Goal: Find specific page/section: Find specific page/section

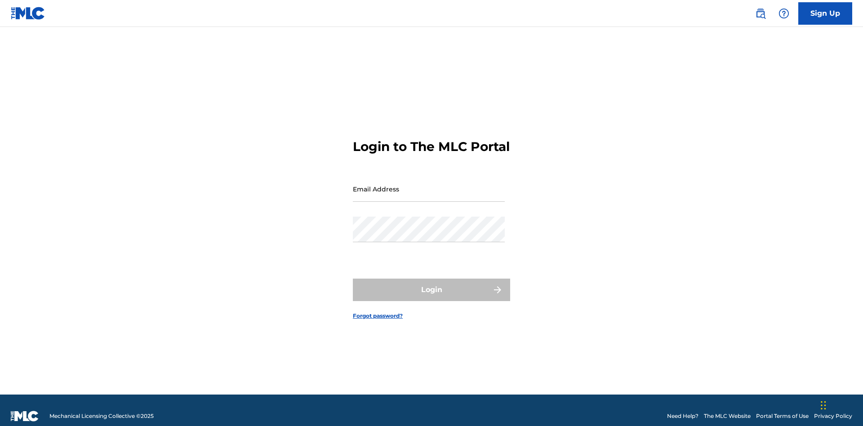
scroll to position [12, 0]
click at [429, 185] on input "Email Address" at bounding box center [429, 189] width 152 height 26
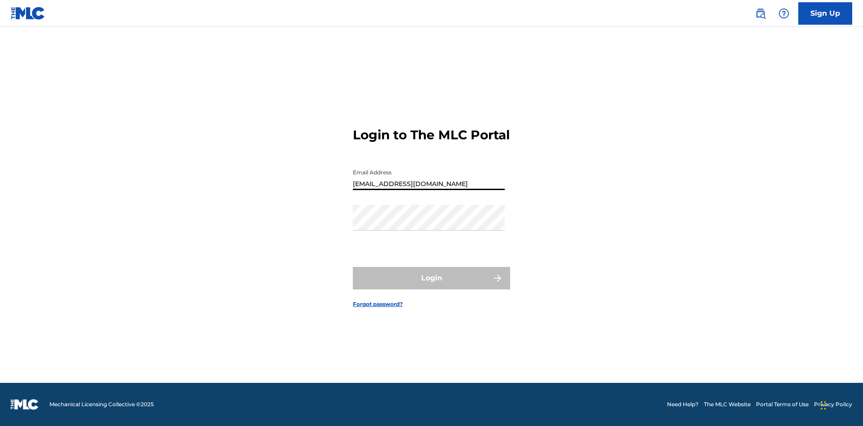
type input "[EMAIL_ADDRESS][DOMAIN_NAME]"
click at [431, 286] on button "Login" at bounding box center [431, 278] width 157 height 22
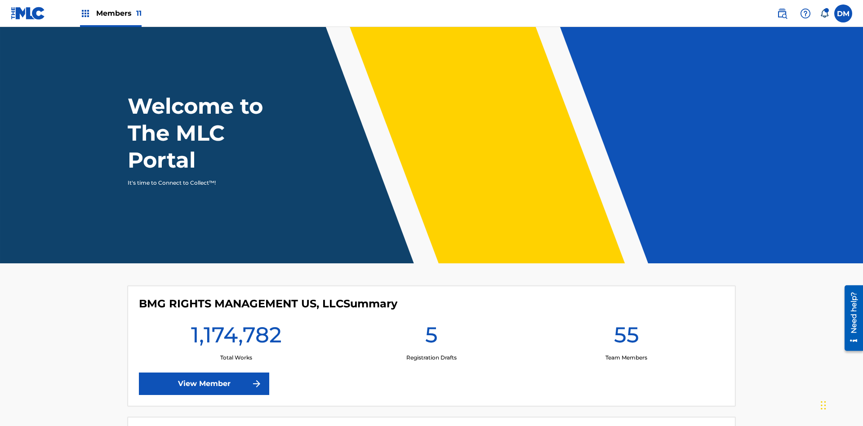
click at [111, 13] on span "Members 11" at bounding box center [118, 13] width 45 height 10
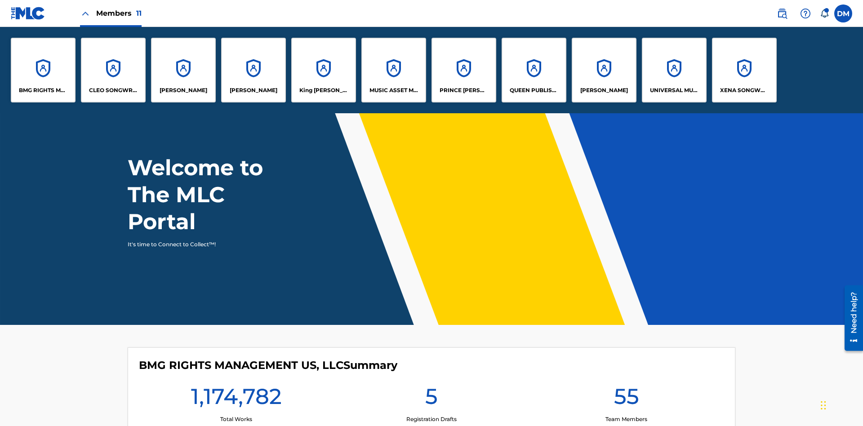
click at [393, 90] on p "MUSIC ASSET MANAGEMENT (MAM)" at bounding box center [393, 90] width 49 height 8
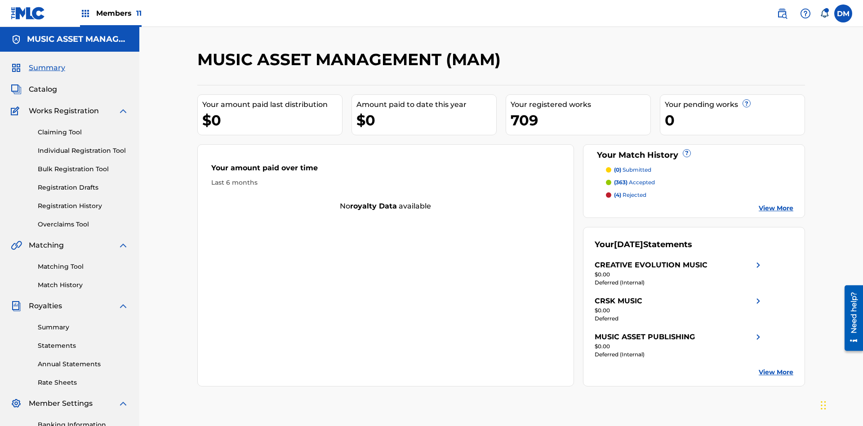
click at [43, 84] on span "Catalog" at bounding box center [43, 89] width 28 height 11
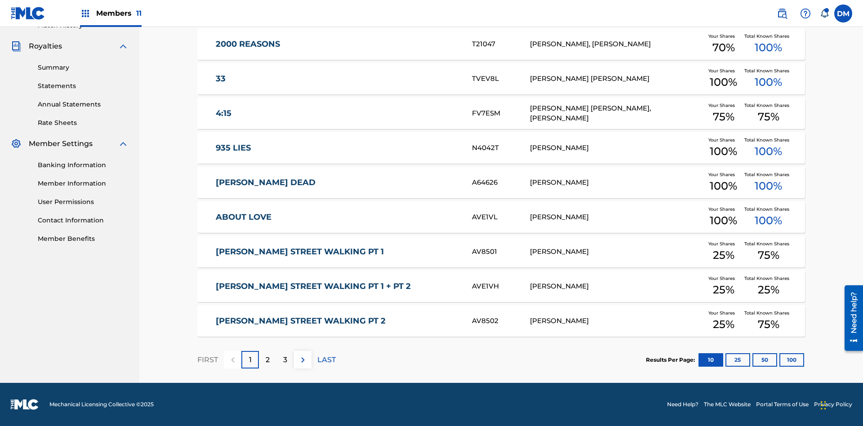
click at [698, 360] on button "10" at bounding box center [710, 359] width 25 height 13
click at [207, 360] on p "FIRST" at bounding box center [207, 360] width 21 height 11
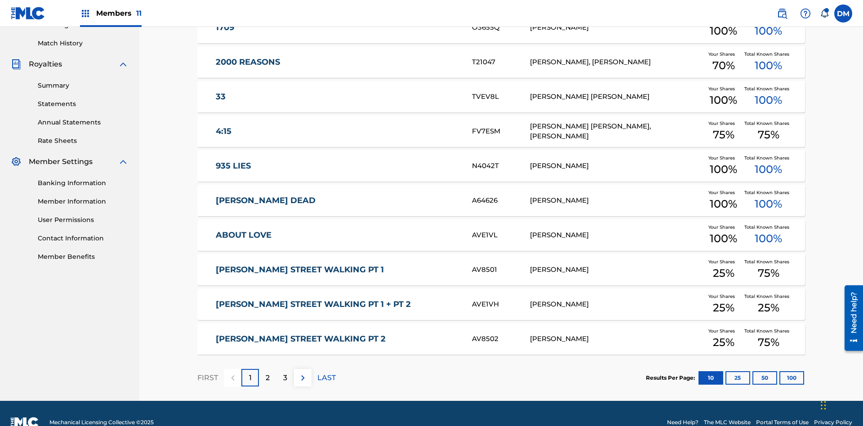
click at [302, 373] on img at bounding box center [302, 378] width 11 height 11
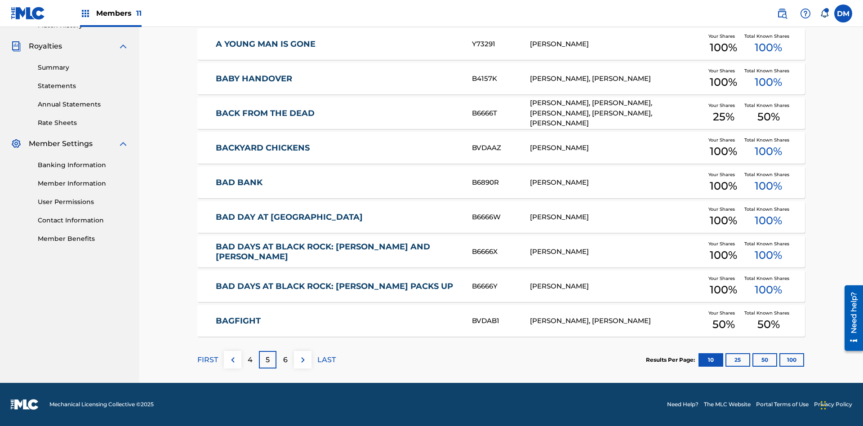
click at [302, 360] on img at bounding box center [302, 360] width 11 height 11
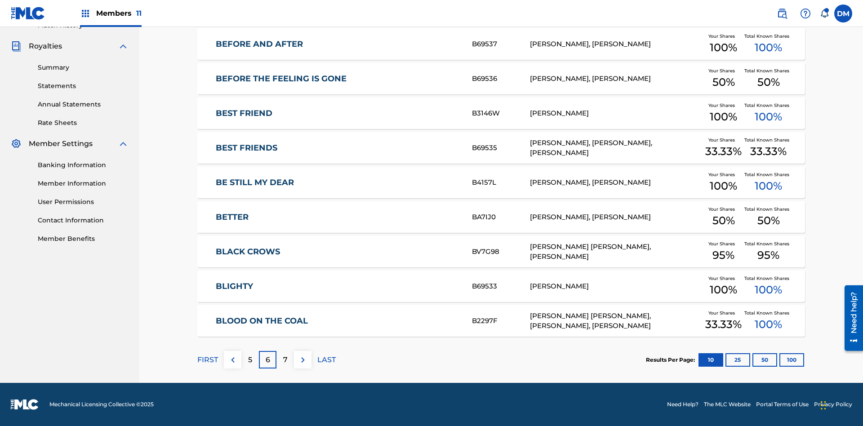
click at [302, 360] on img at bounding box center [302, 360] width 11 height 11
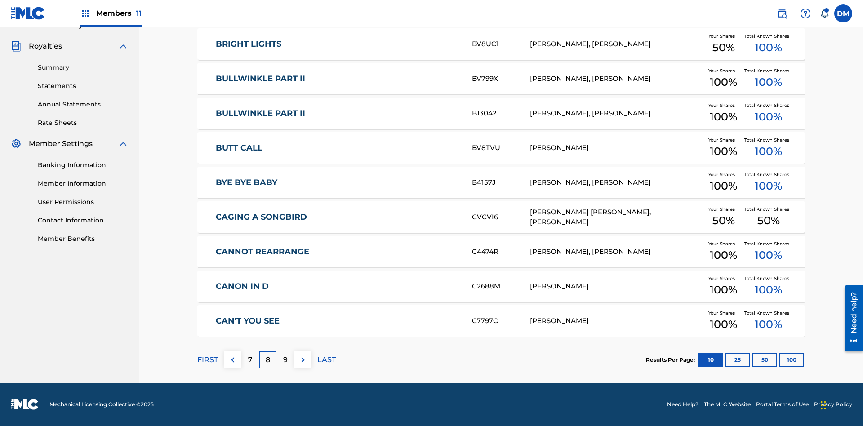
click at [302, 360] on img at bounding box center [302, 360] width 11 height 11
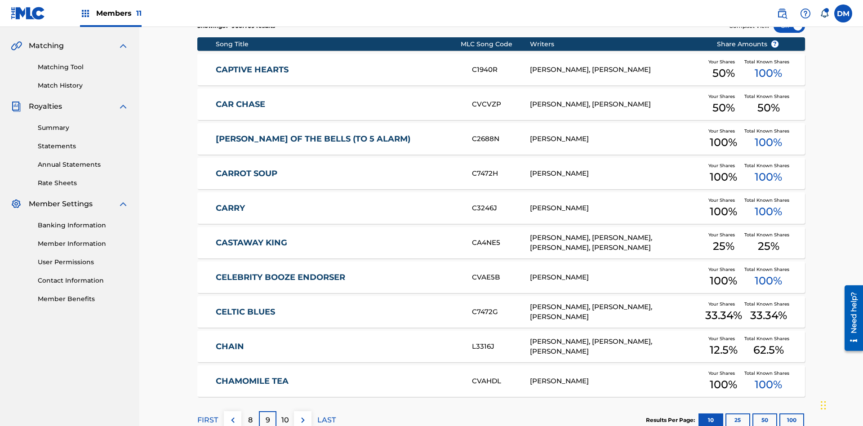
click at [302, 415] on img at bounding box center [302, 420] width 11 height 11
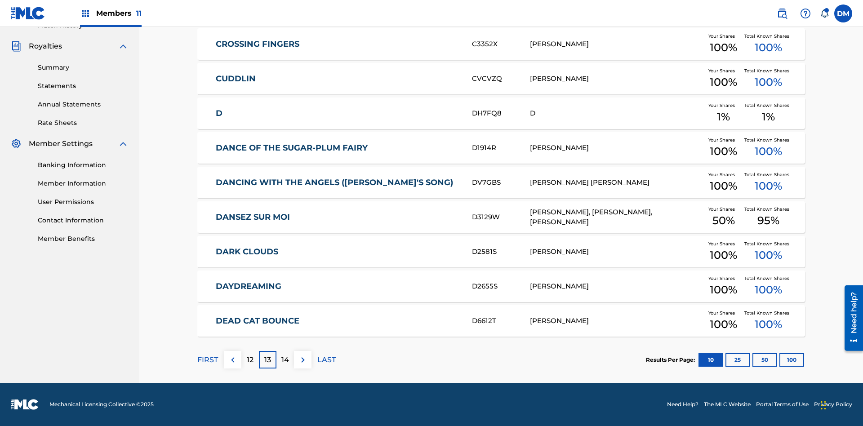
click at [302, 360] on img at bounding box center [302, 360] width 11 height 11
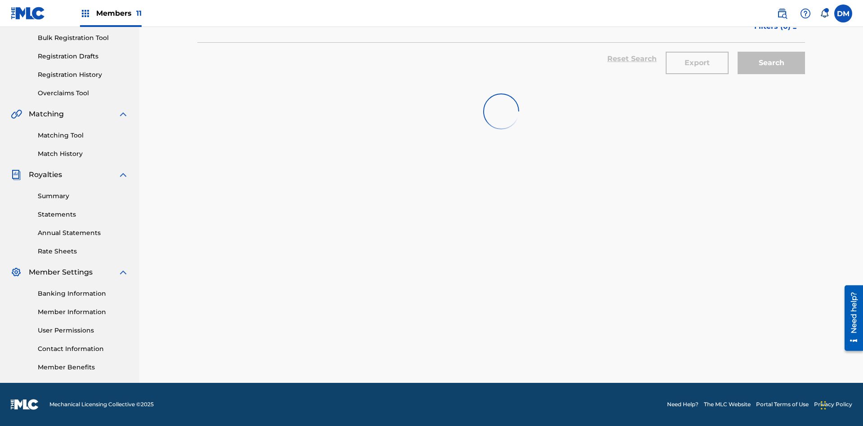
scroll to position [131, 0]
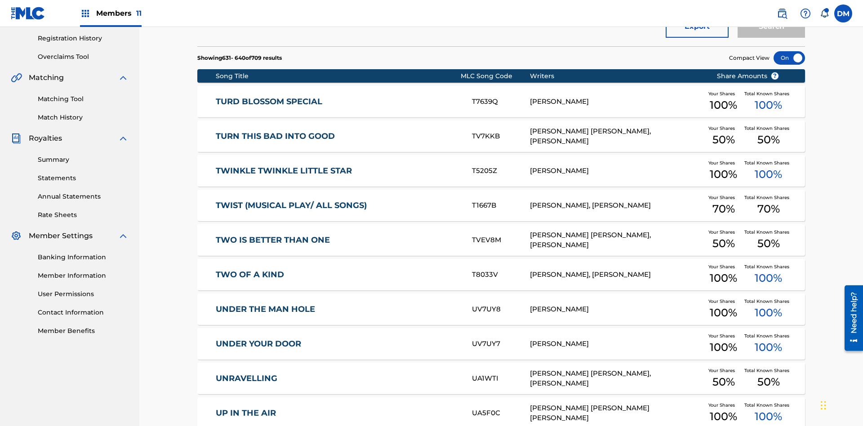
scroll to position [168, 0]
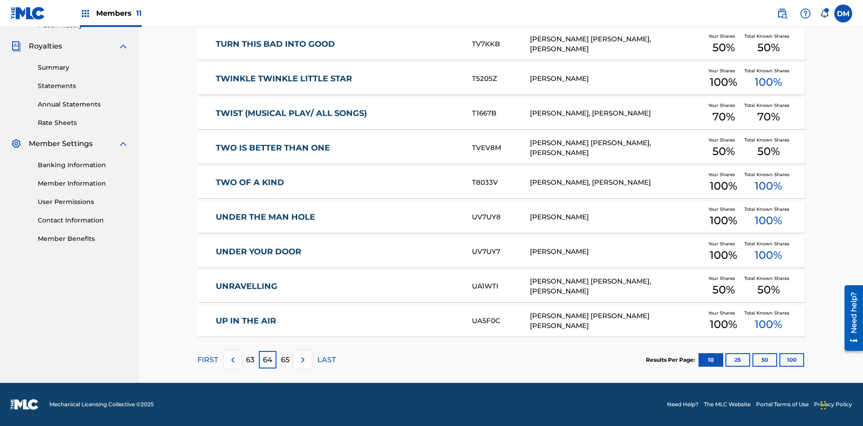
click at [302, 360] on img at bounding box center [302, 360] width 11 height 11
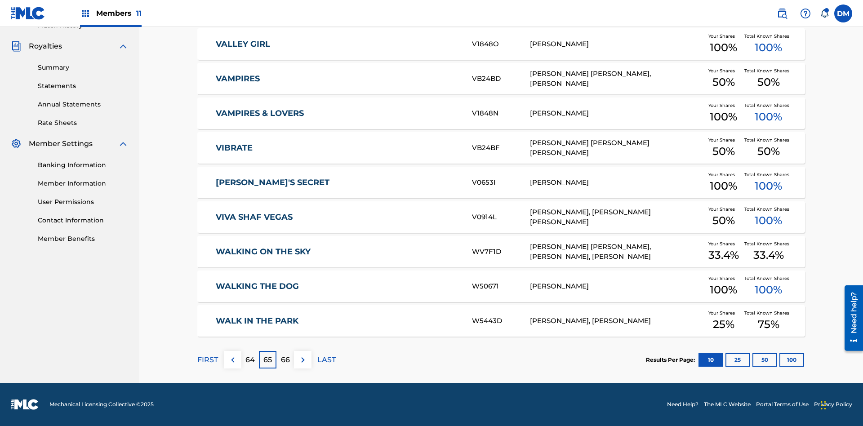
click at [302, 360] on img at bounding box center [302, 360] width 11 height 11
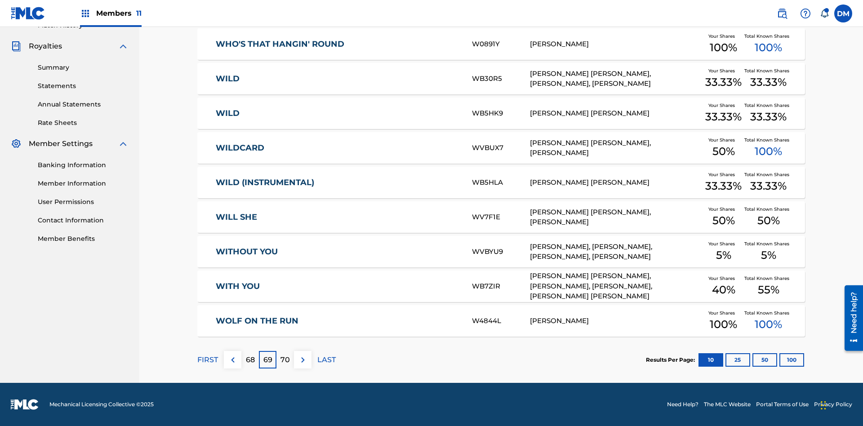
click at [302, 360] on img at bounding box center [302, 360] width 11 height 11
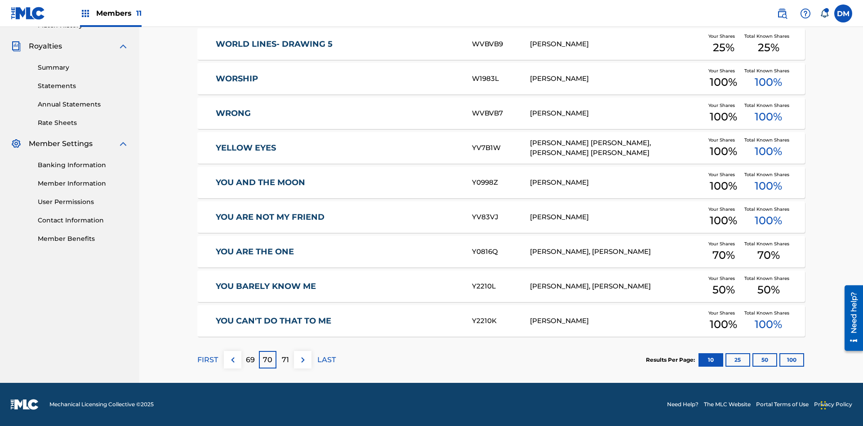
click at [725, 360] on button "25" at bounding box center [737, 359] width 25 height 13
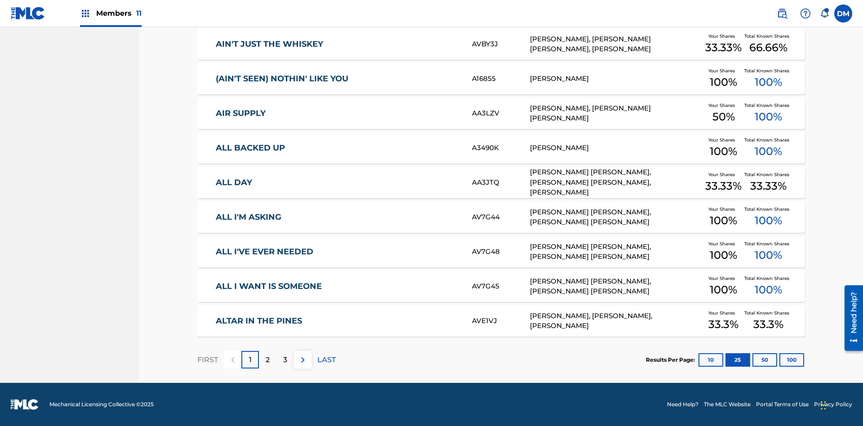
click at [302, 360] on img at bounding box center [302, 360] width 11 height 11
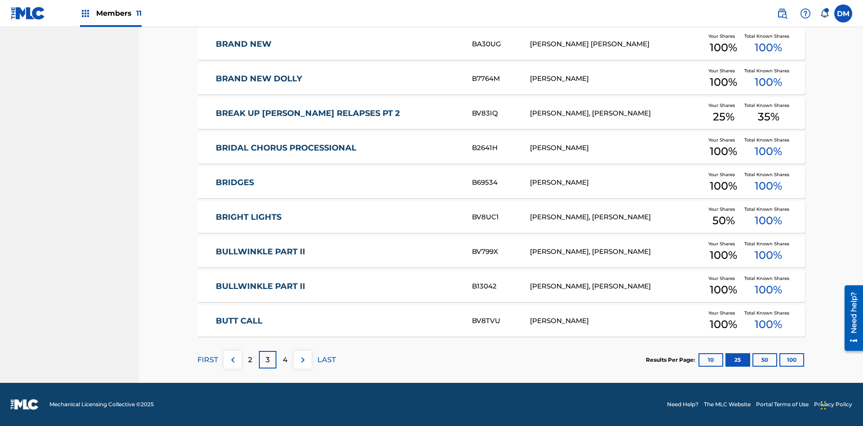
click at [302, 360] on img at bounding box center [302, 360] width 11 height 11
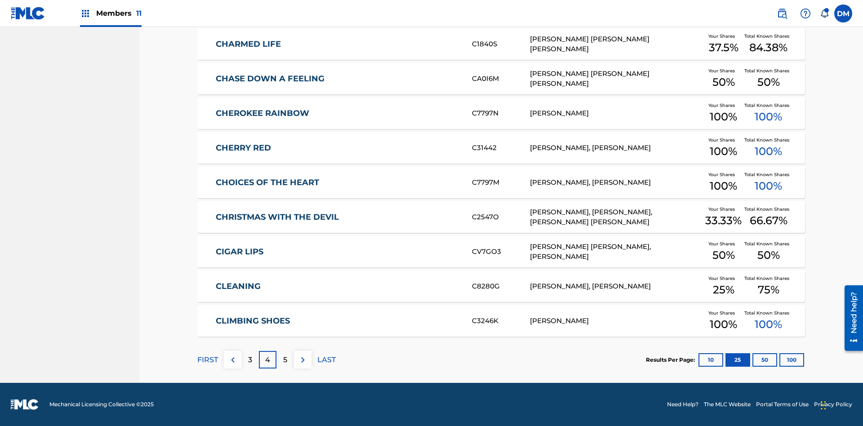
click at [302, 360] on img at bounding box center [302, 360] width 11 height 11
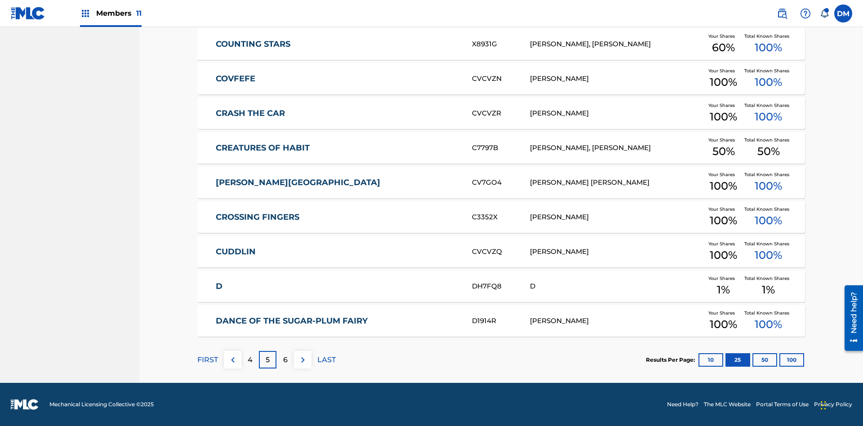
click at [302, 360] on img at bounding box center [302, 360] width 11 height 11
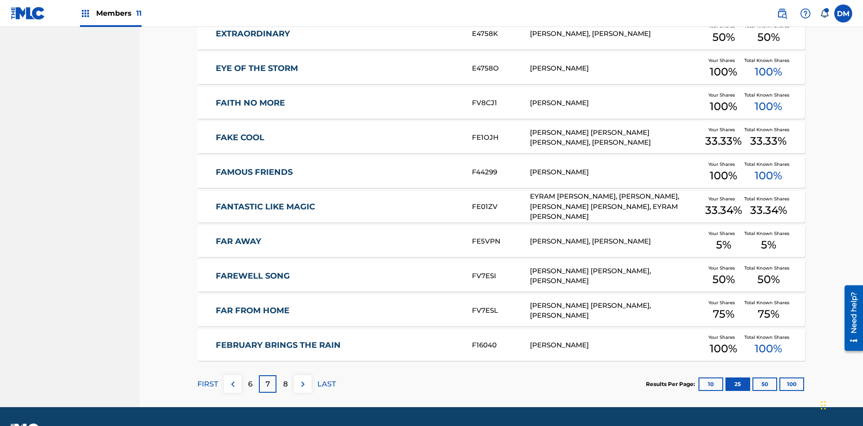
click at [302, 379] on img at bounding box center [302, 384] width 11 height 11
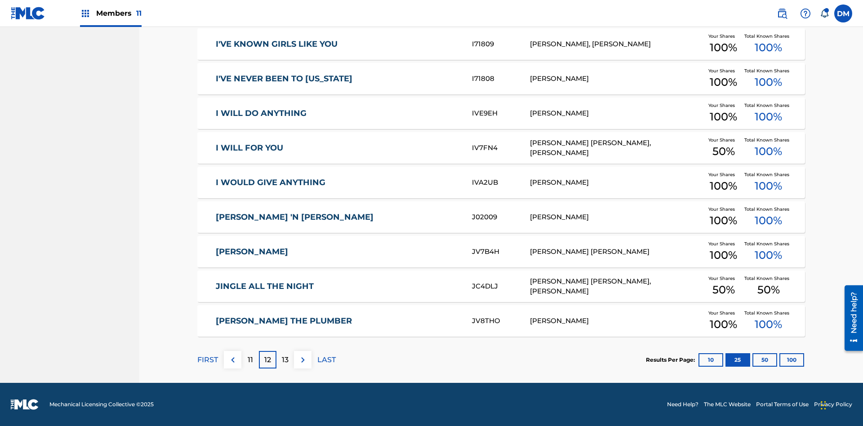
click at [302, 360] on img at bounding box center [302, 360] width 11 height 11
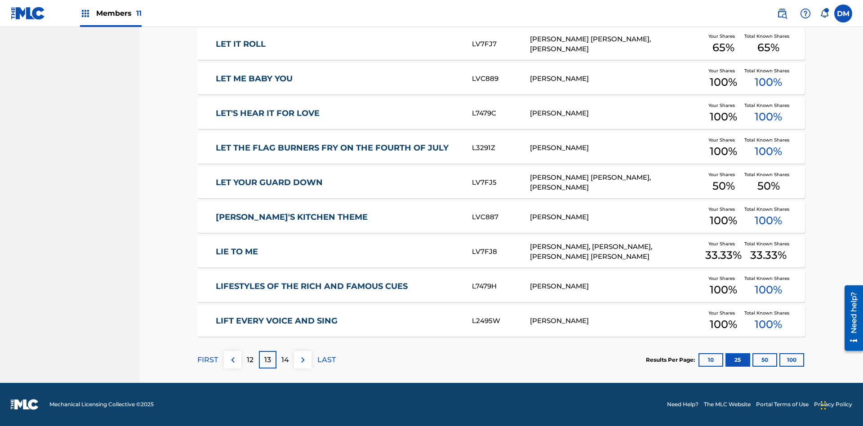
click at [302, 360] on img at bounding box center [302, 360] width 11 height 11
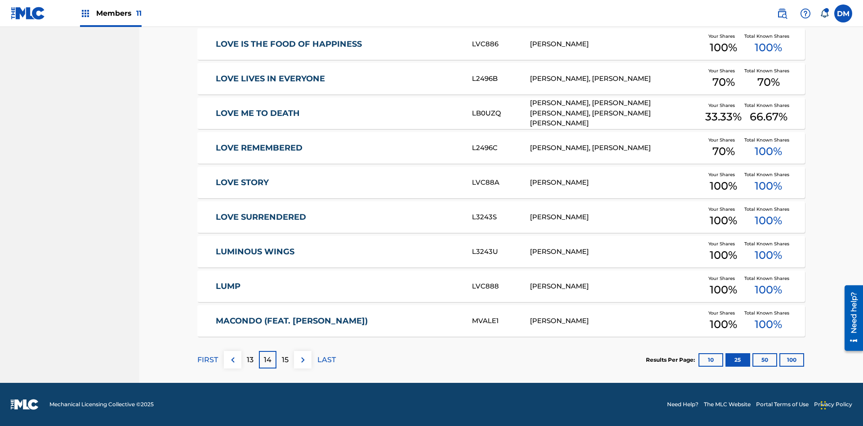
click at [302, 360] on img at bounding box center [302, 360] width 11 height 11
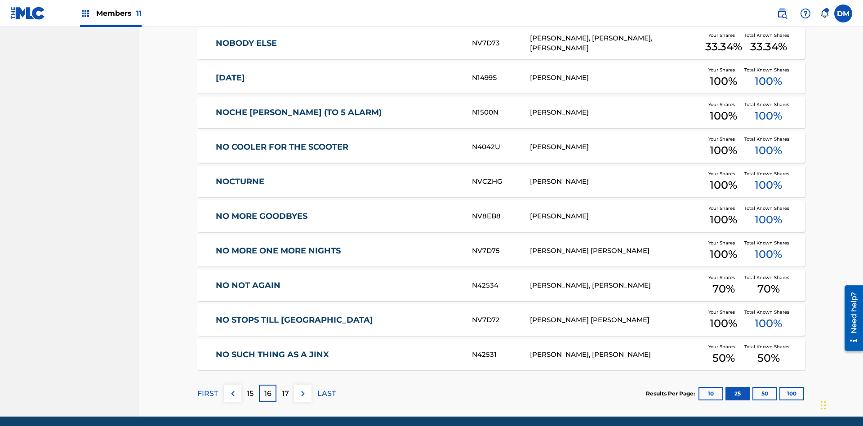
click at [302, 388] on img at bounding box center [302, 393] width 11 height 11
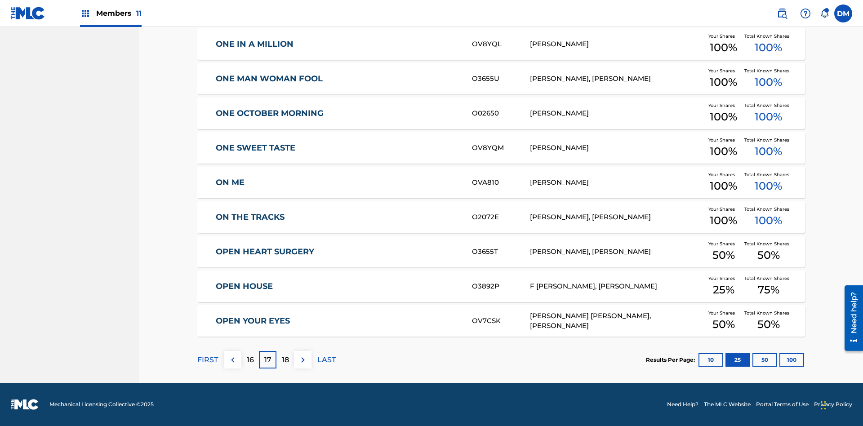
click at [302, 360] on img at bounding box center [302, 360] width 11 height 11
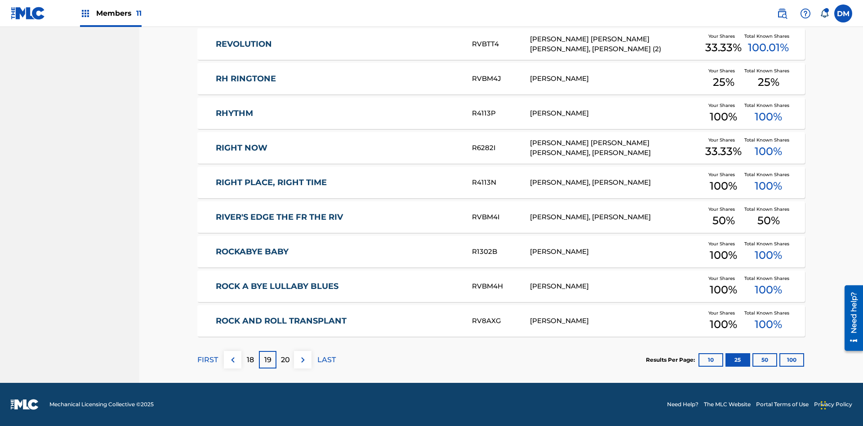
click at [302, 360] on img at bounding box center [302, 360] width 11 height 11
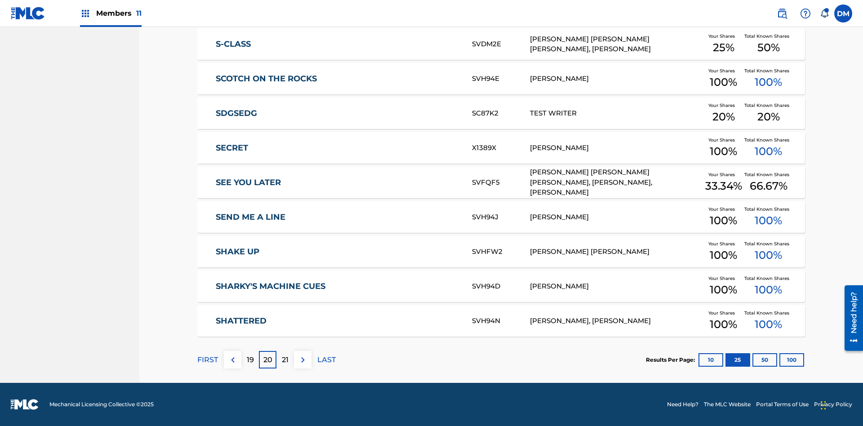
click at [302, 360] on img at bounding box center [302, 360] width 11 height 11
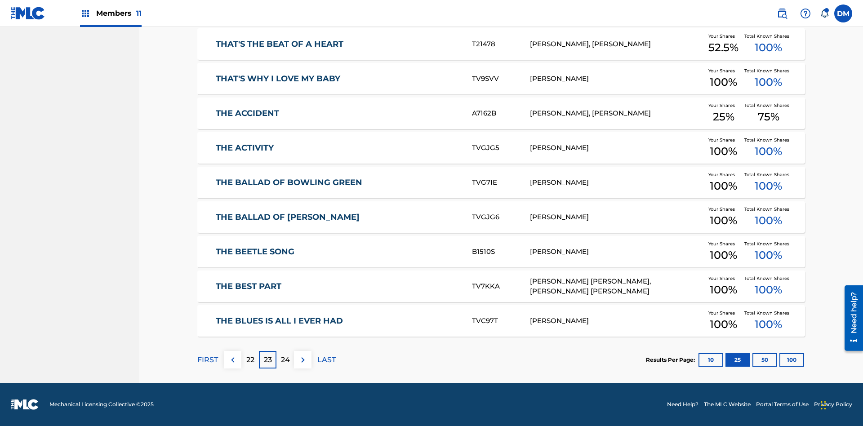
click at [302, 360] on img at bounding box center [302, 360] width 11 height 11
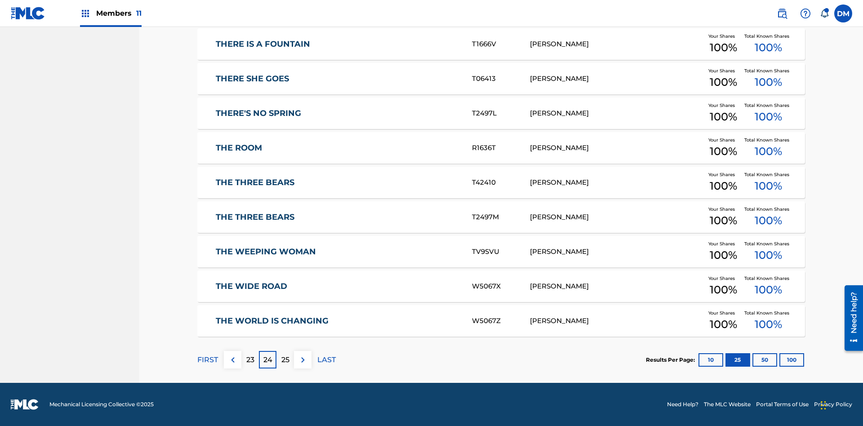
click at [302, 360] on img at bounding box center [302, 360] width 11 height 11
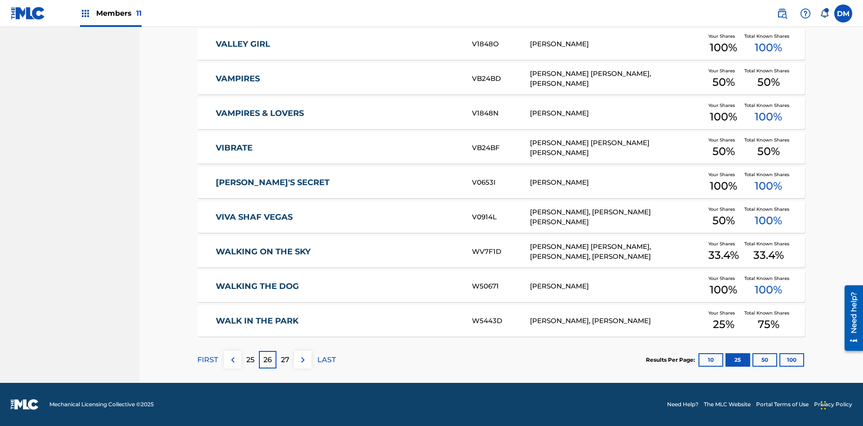
click at [302, 360] on img at bounding box center [302, 360] width 11 height 11
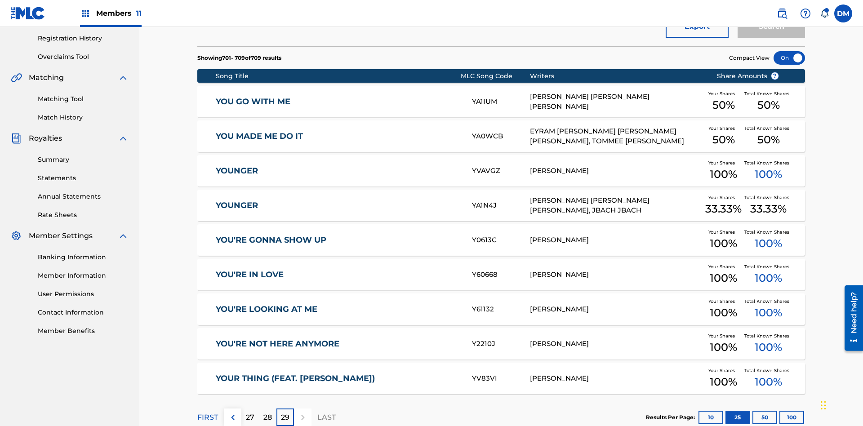
scroll to position [168, 0]
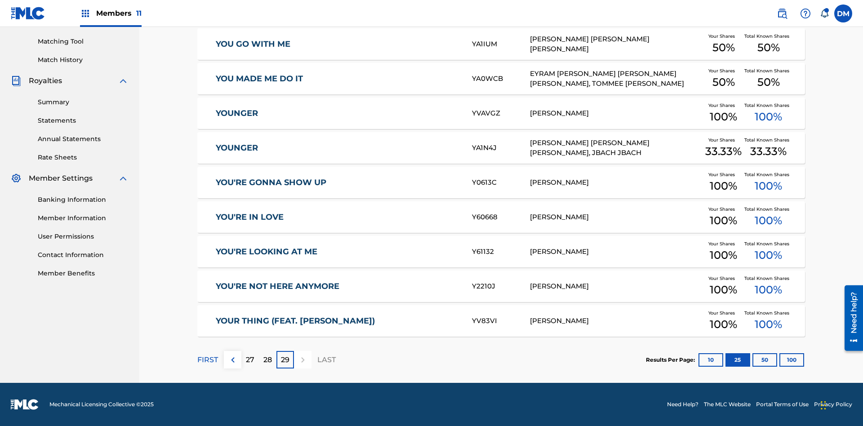
click at [752, 360] on button "50" at bounding box center [764, 359] width 25 height 13
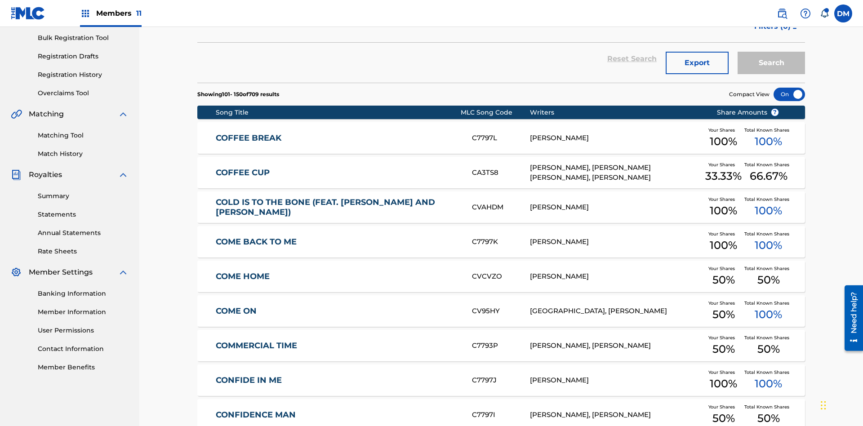
scroll to position [168, 0]
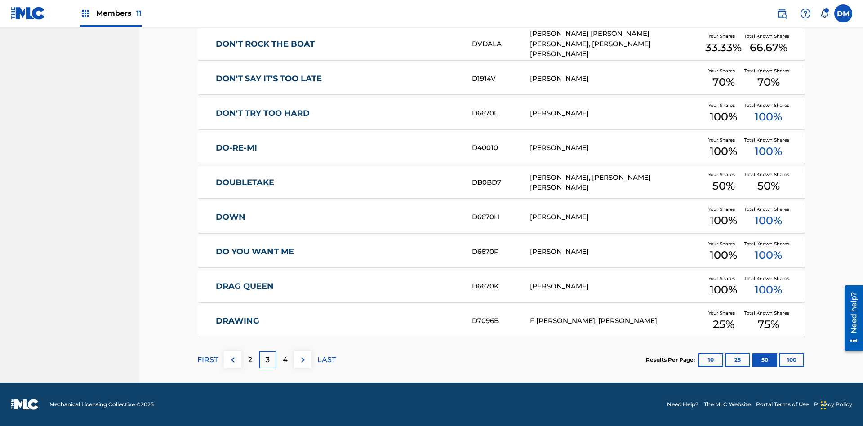
click at [302, 360] on img at bounding box center [302, 360] width 11 height 11
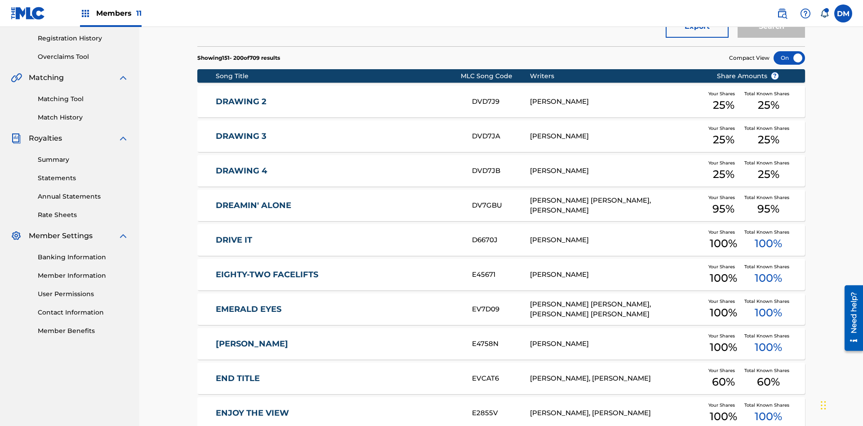
scroll to position [131, 0]
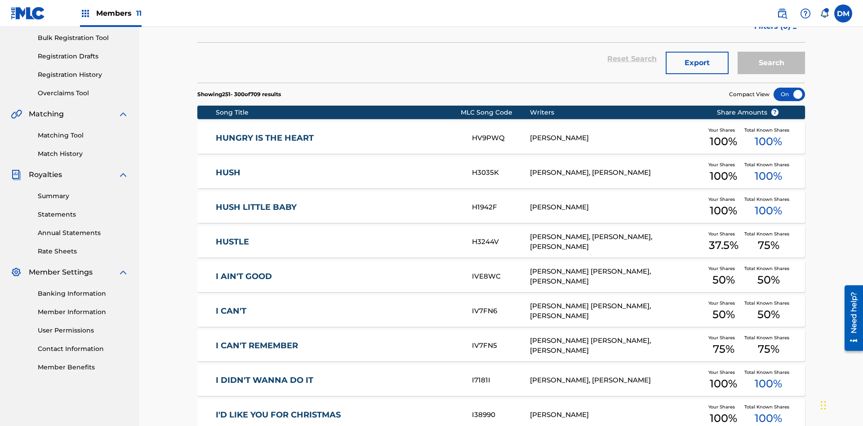
scroll to position [168, 0]
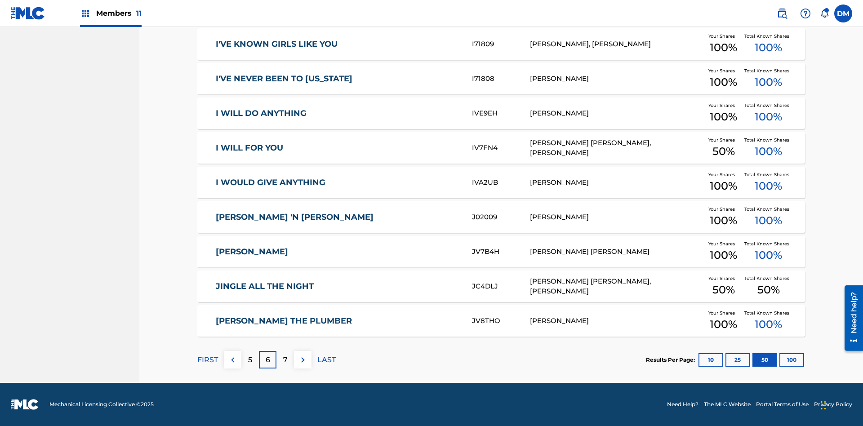
click at [302, 360] on img at bounding box center [302, 360] width 11 height 11
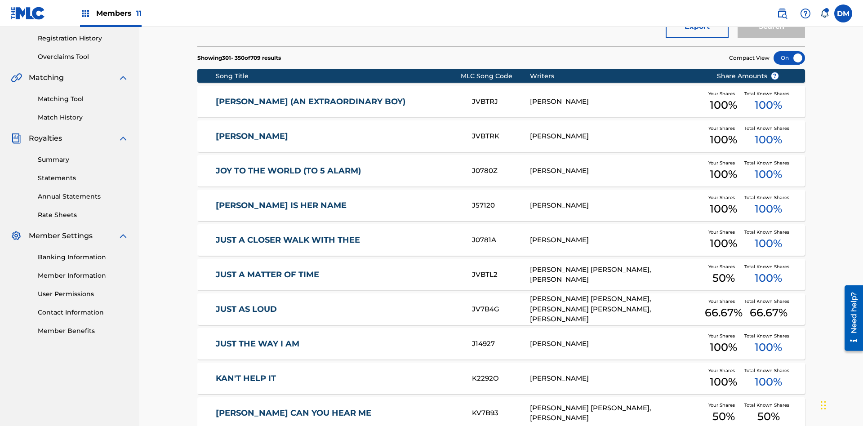
scroll to position [131, 0]
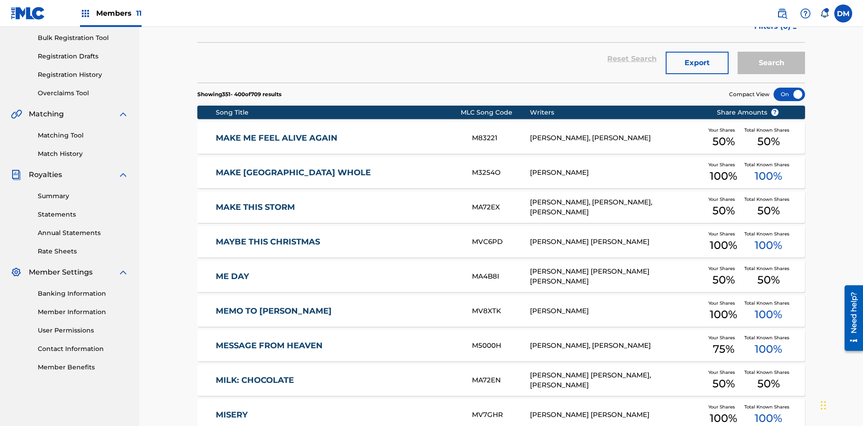
scroll to position [168, 0]
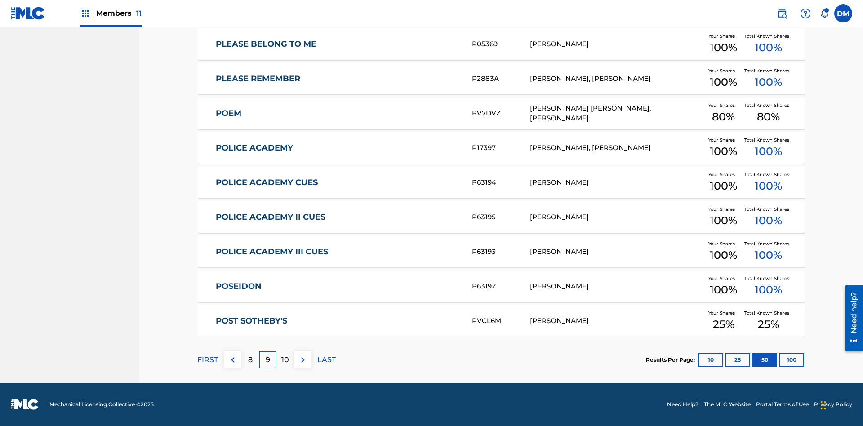
click at [302, 360] on img at bounding box center [302, 360] width 11 height 11
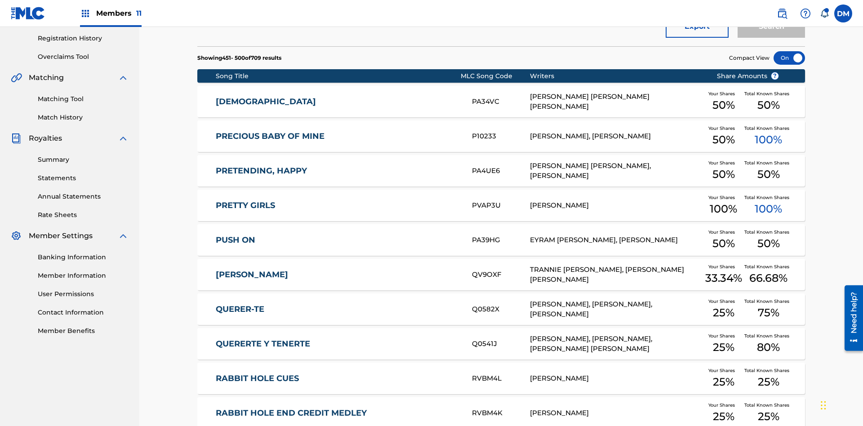
scroll to position [131, 0]
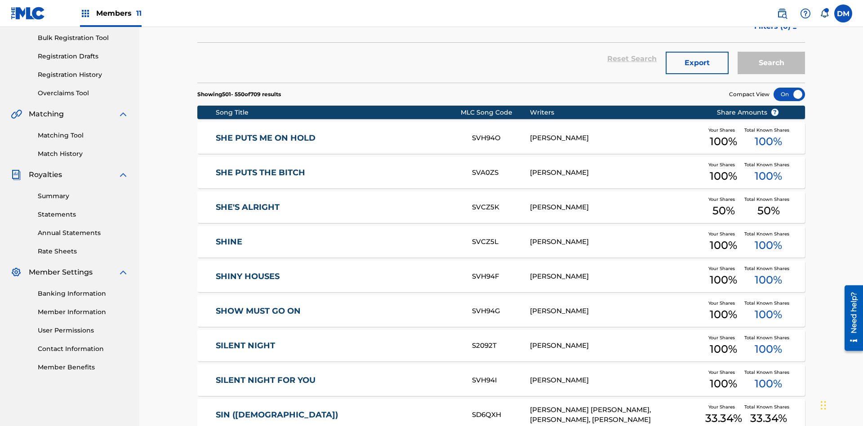
scroll to position [168, 0]
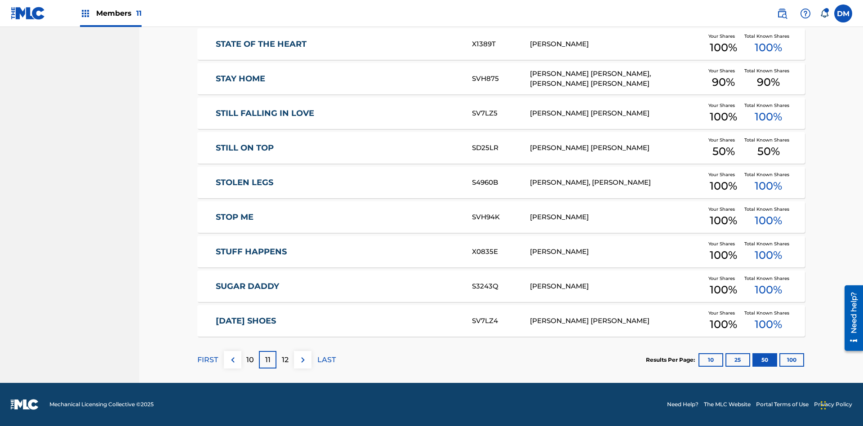
click at [302, 360] on img at bounding box center [302, 360] width 11 height 11
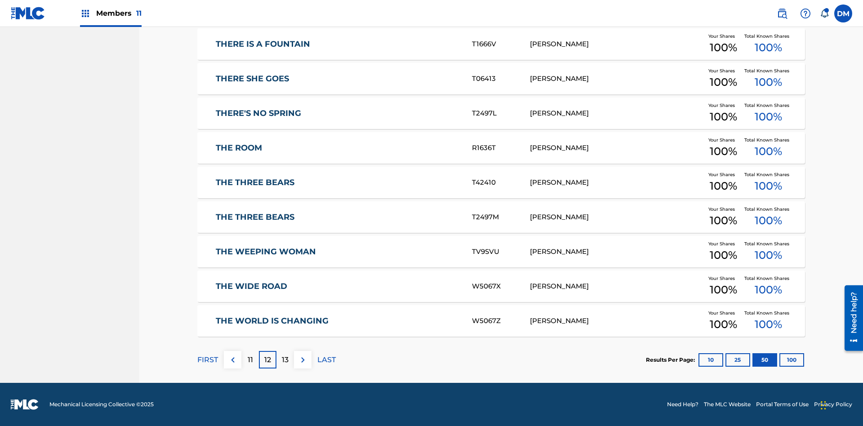
click at [302, 360] on img at bounding box center [302, 360] width 11 height 11
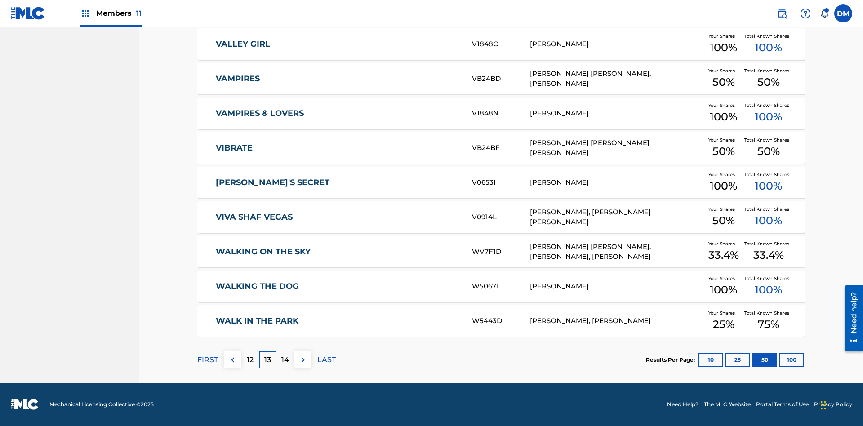
click at [302, 360] on img at bounding box center [302, 360] width 11 height 11
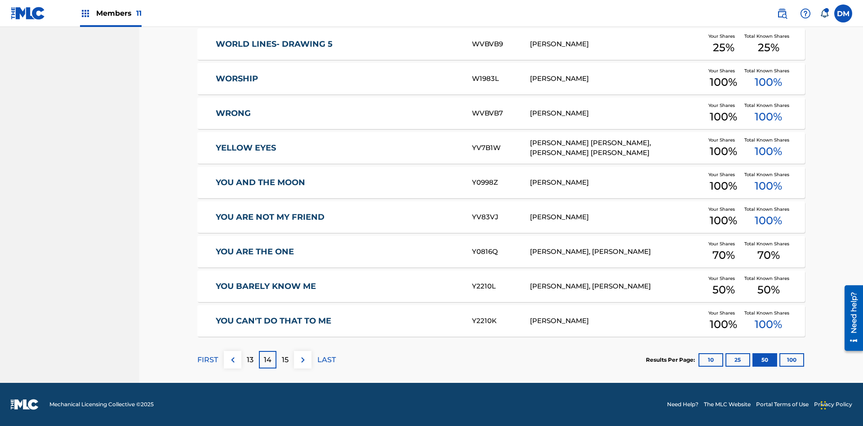
click at [302, 360] on img at bounding box center [302, 360] width 11 height 11
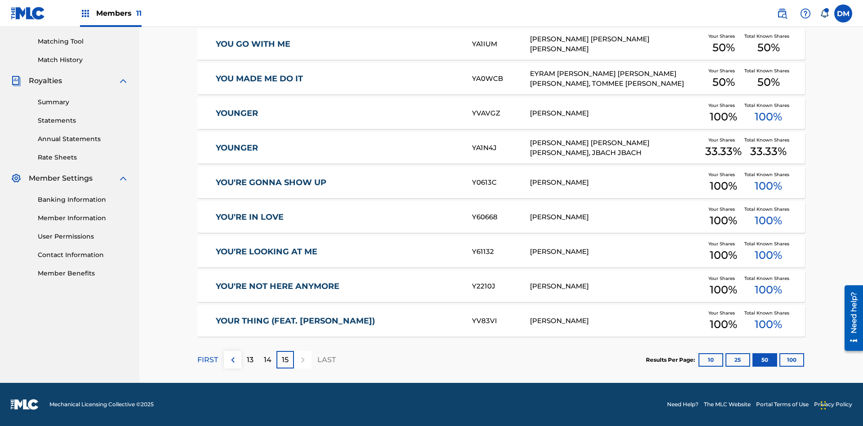
click at [779, 360] on button "100" at bounding box center [791, 359] width 25 height 13
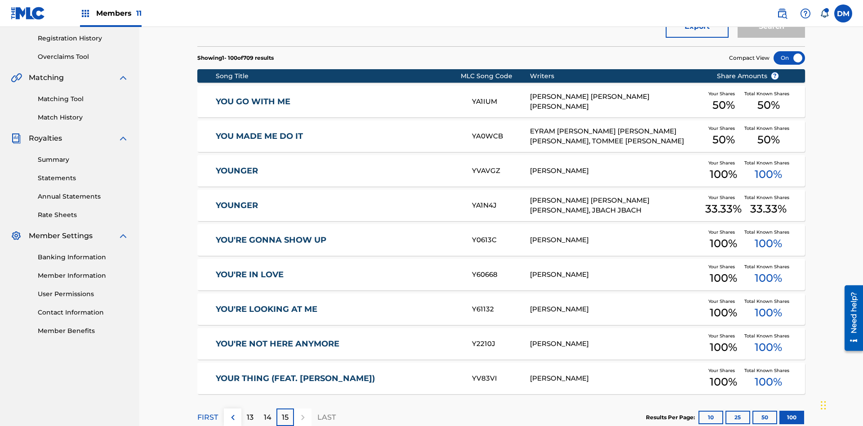
scroll to position [200, 0]
